Goal: Task Accomplishment & Management: Manage account settings

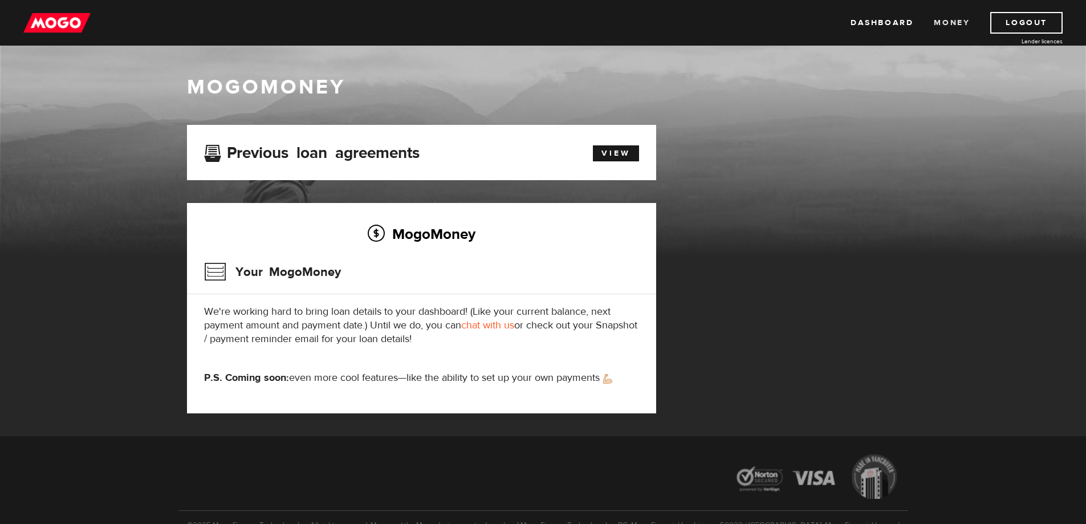
click at [957, 21] on link "Money" at bounding box center [951, 23] width 36 height 22
click at [614, 152] on link "View" at bounding box center [616, 153] width 46 height 16
click at [1020, 21] on link "Logout" at bounding box center [1026, 23] width 72 height 22
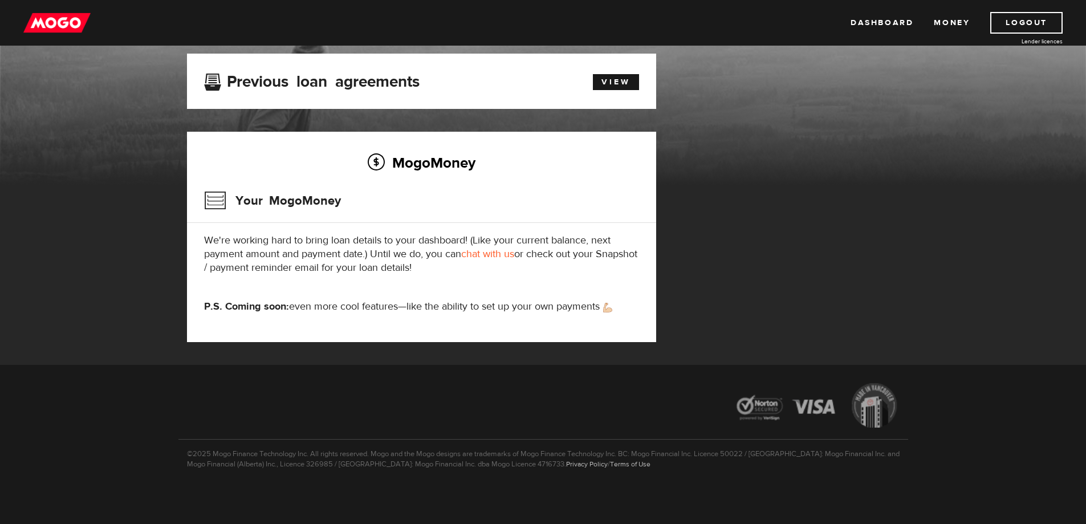
scroll to position [72, 0]
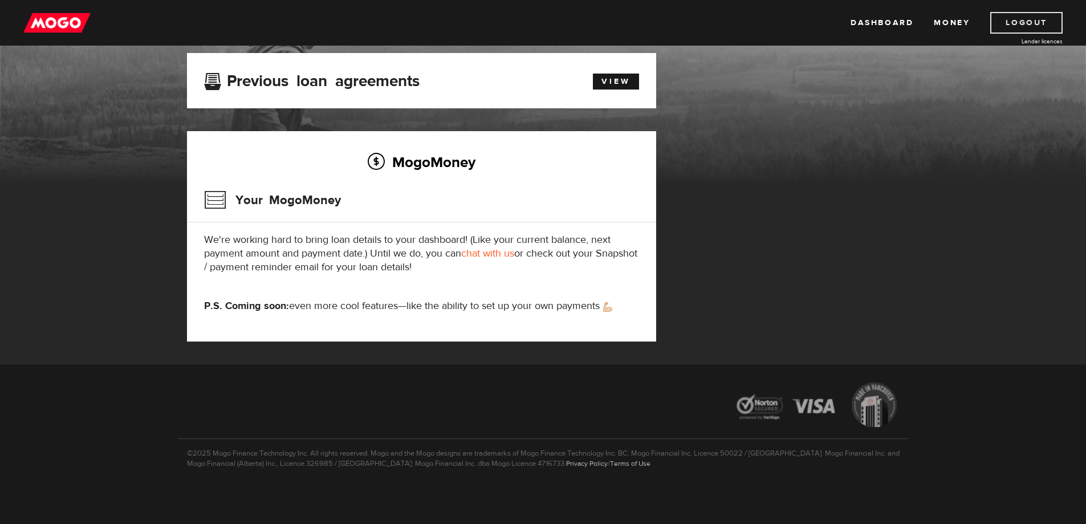
click at [1019, 19] on link "Logout" at bounding box center [1026, 23] width 72 height 22
